Goal: Task Accomplishment & Management: Manage account settings

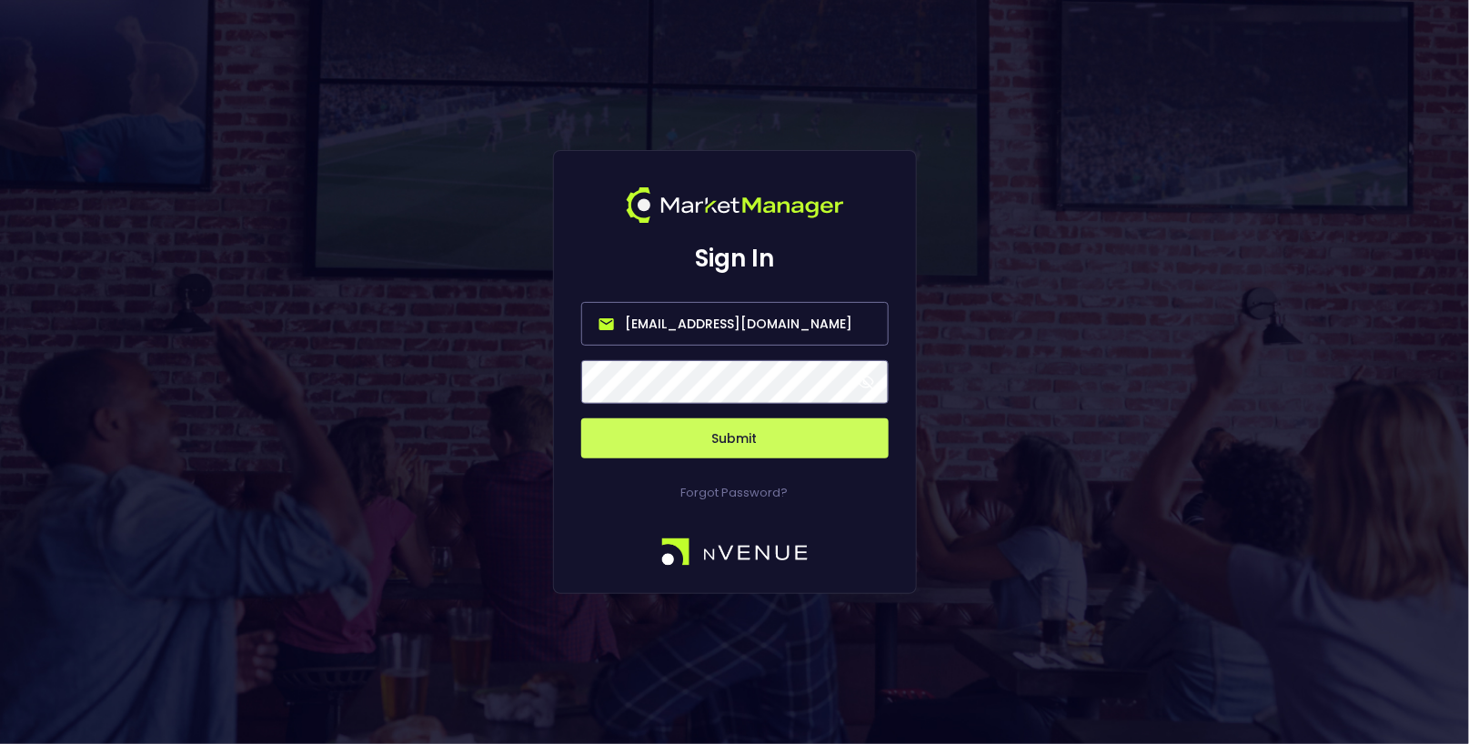
drag, startPoint x: 806, startPoint y: 333, endPoint x: 246, endPoint y: 337, distance: 560.2
click at [264, 333] on div "Sign In [EMAIL_ADDRESS][DOMAIN_NAME] Submit Forgot Password?" at bounding box center [734, 372] width 1469 height 744
type input "[EMAIL_ADDRESS][DOMAIN_NAME]"
click at [708, 422] on button "Submit" at bounding box center [734, 438] width 307 height 40
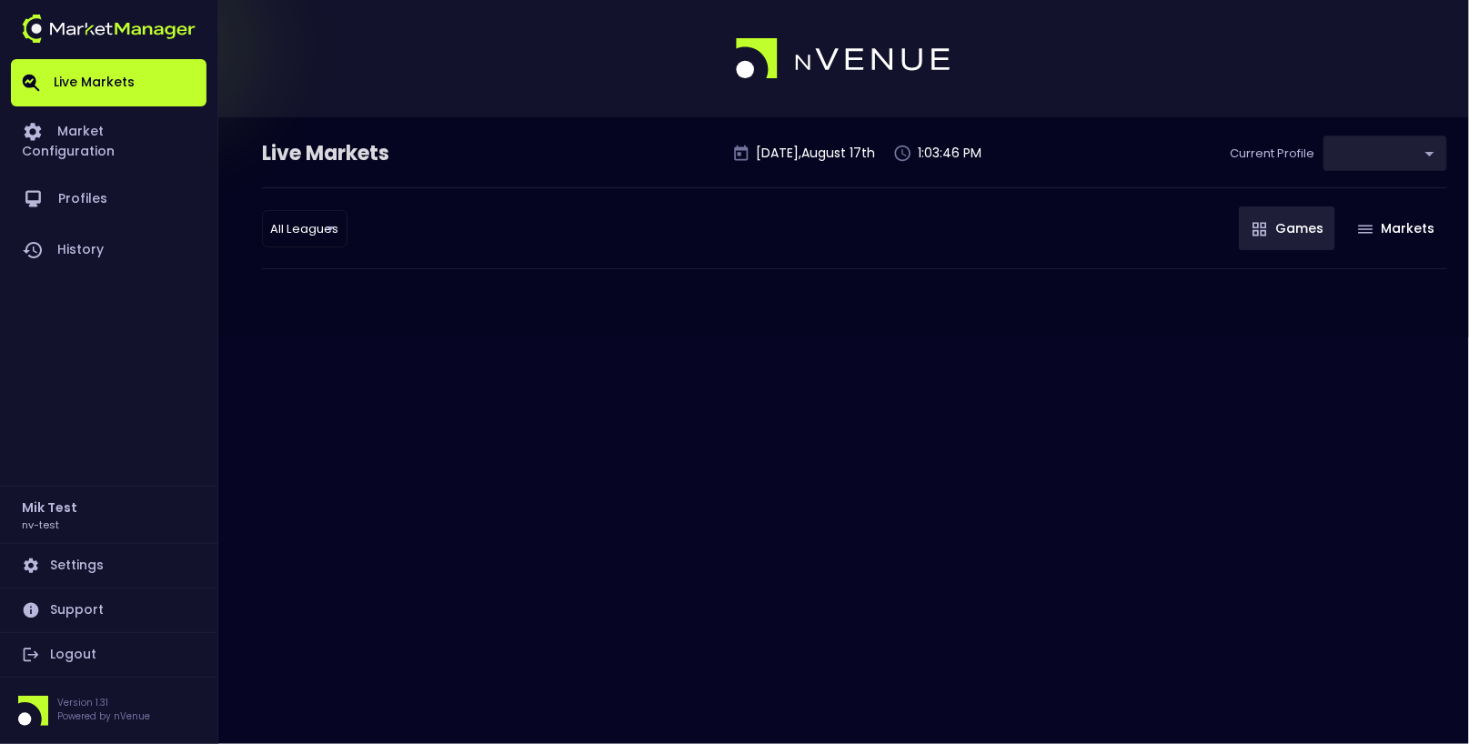
type input "09fadaac-cc0e-4d4b-87d9-0c679f548a1f"
click at [73, 655] on link "Logout" at bounding box center [109, 655] width 196 height 44
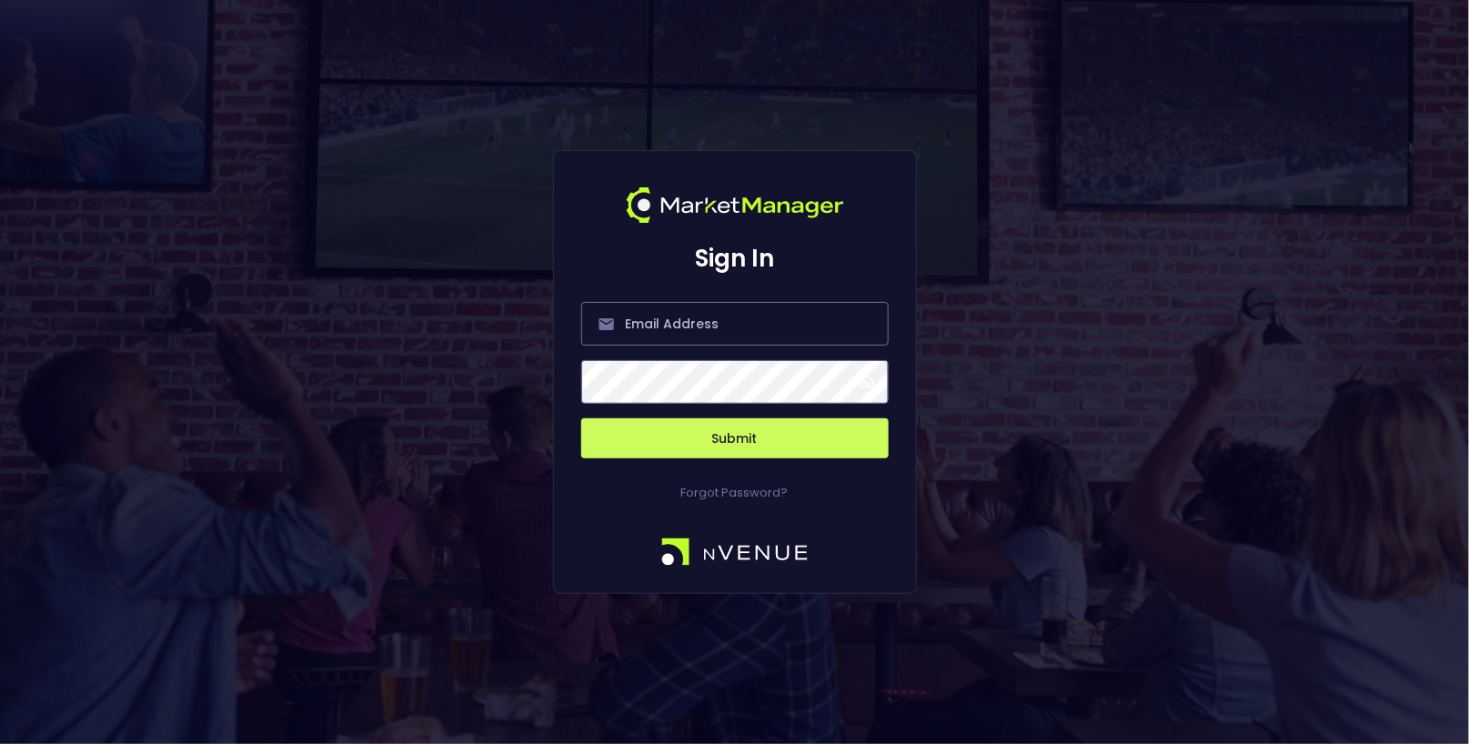
type input "[EMAIL_ADDRESS][DOMAIN_NAME]"
click at [755, 135] on div "Sign In [EMAIL_ADDRESS][DOMAIN_NAME] Submit Forgot Password?" at bounding box center [734, 372] width 1469 height 744
